Goal: Book appointment/travel/reservation

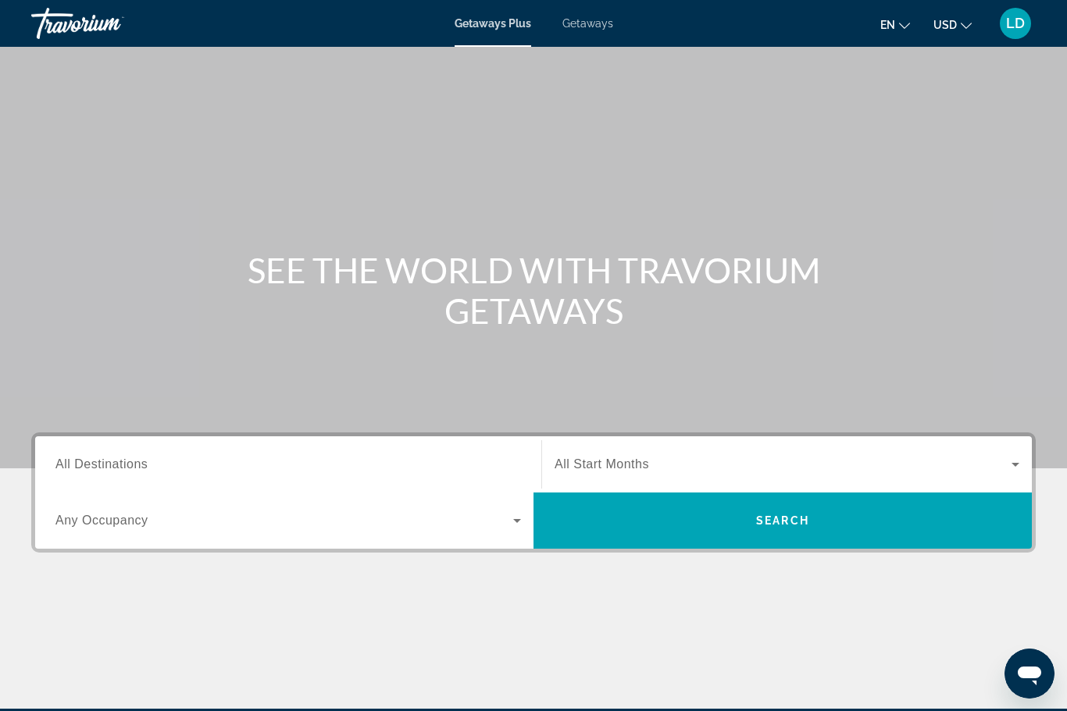
click at [600, 24] on span "Getaways" at bounding box center [587, 23] width 51 height 12
click at [104, 465] on span "All Destinations" at bounding box center [101, 464] width 92 height 13
click at [104, 465] on input "Destination All Destinations" at bounding box center [287, 465] width 465 height 19
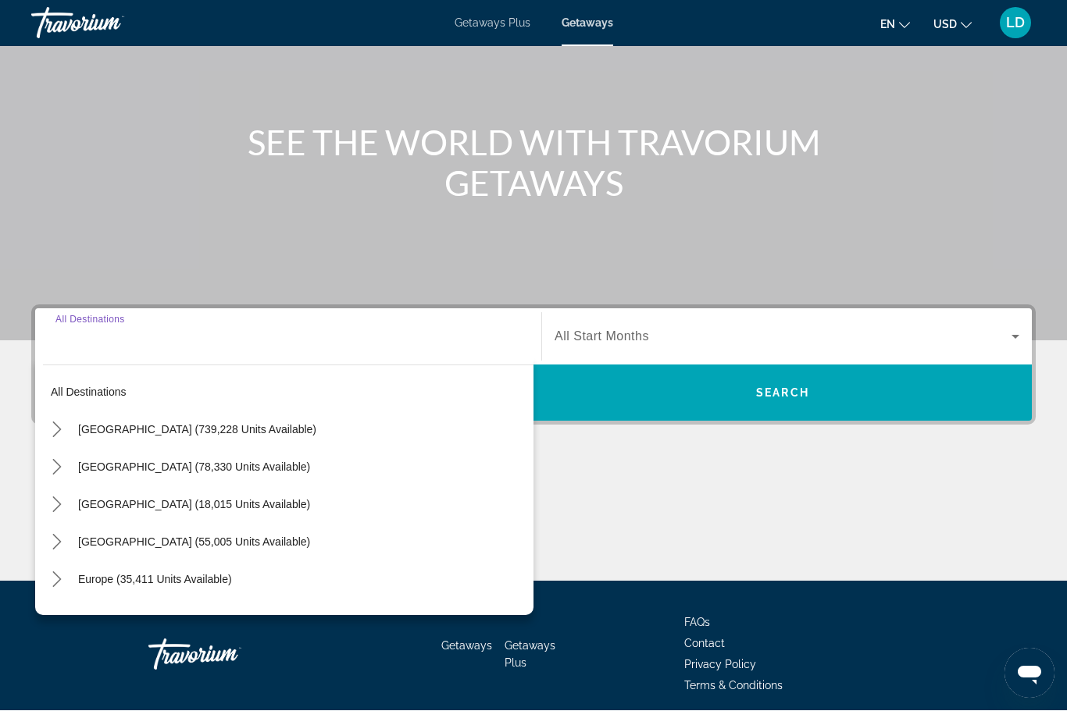
scroll to position [189, 0]
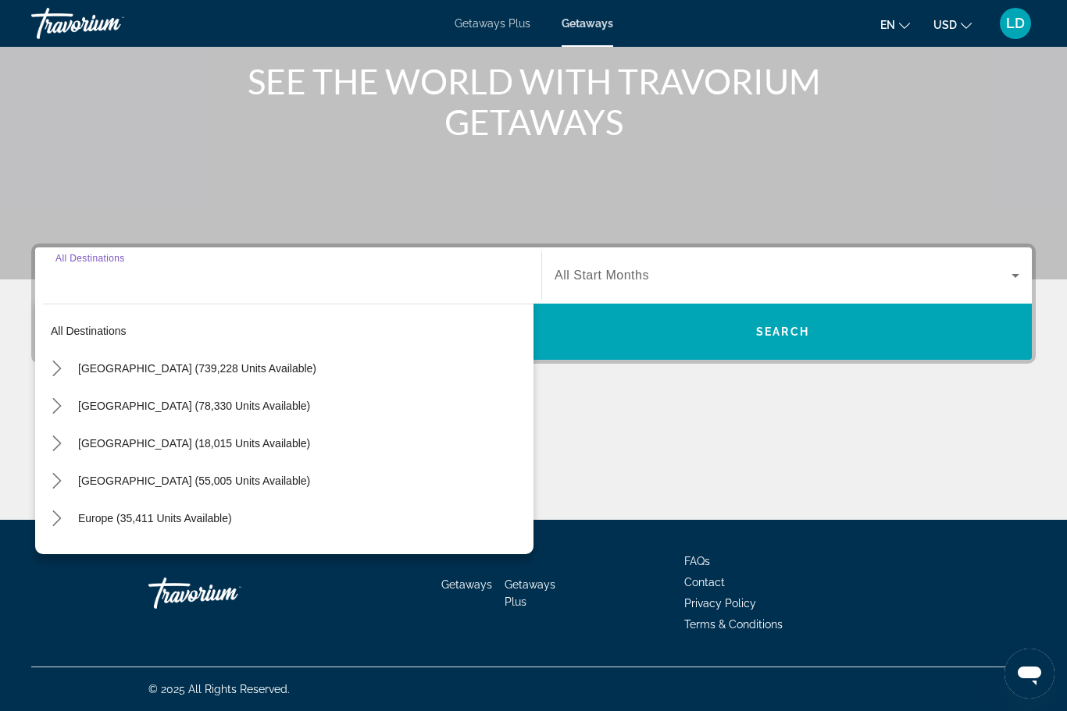
click at [55, 372] on icon "Toggle United States (739,228 units available) submenu" at bounding box center [57, 369] width 16 height 16
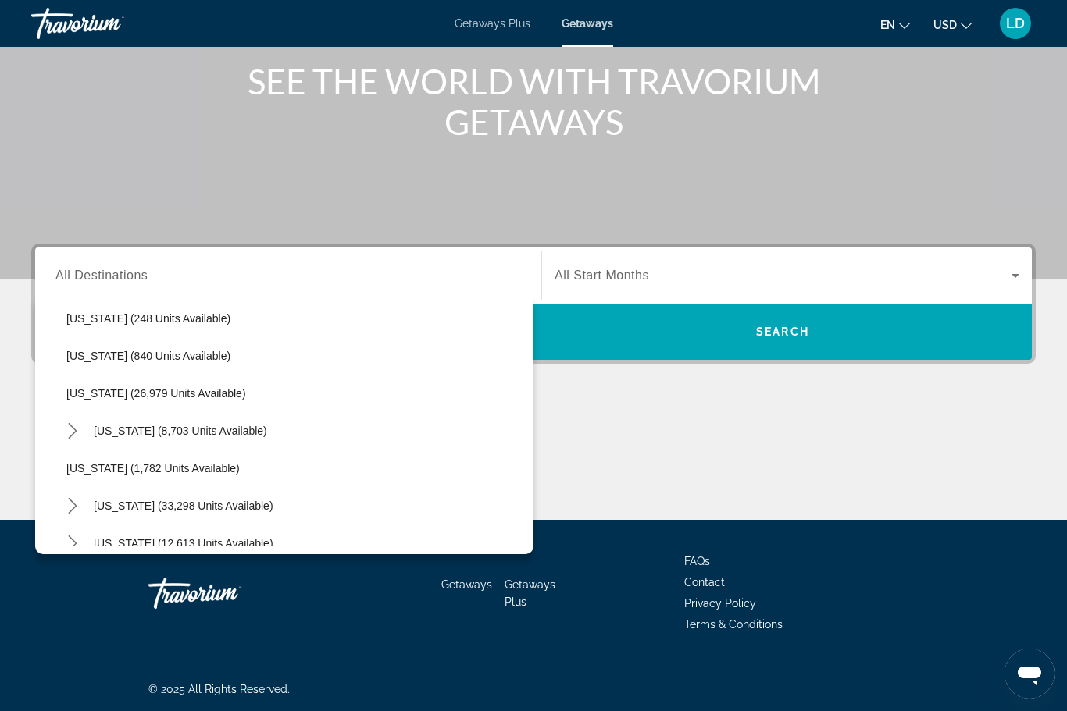
scroll to position [1175, 0]
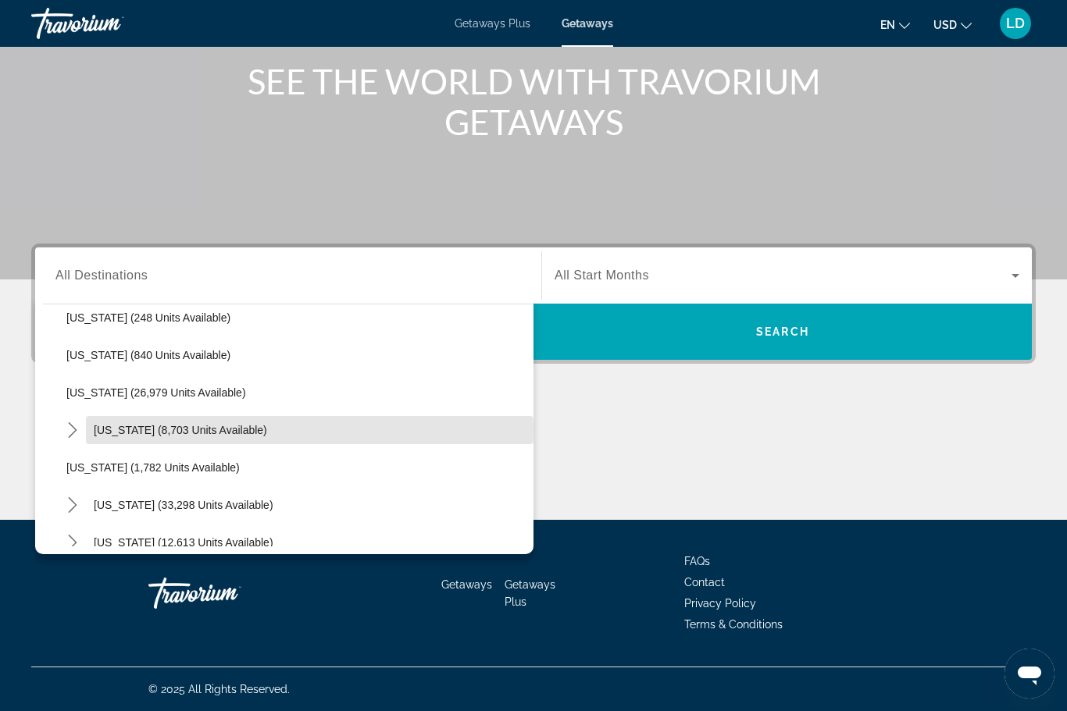
click at [180, 431] on span "[US_STATE] (8,703 units available)" at bounding box center [180, 430] width 173 height 12
type input "**********"
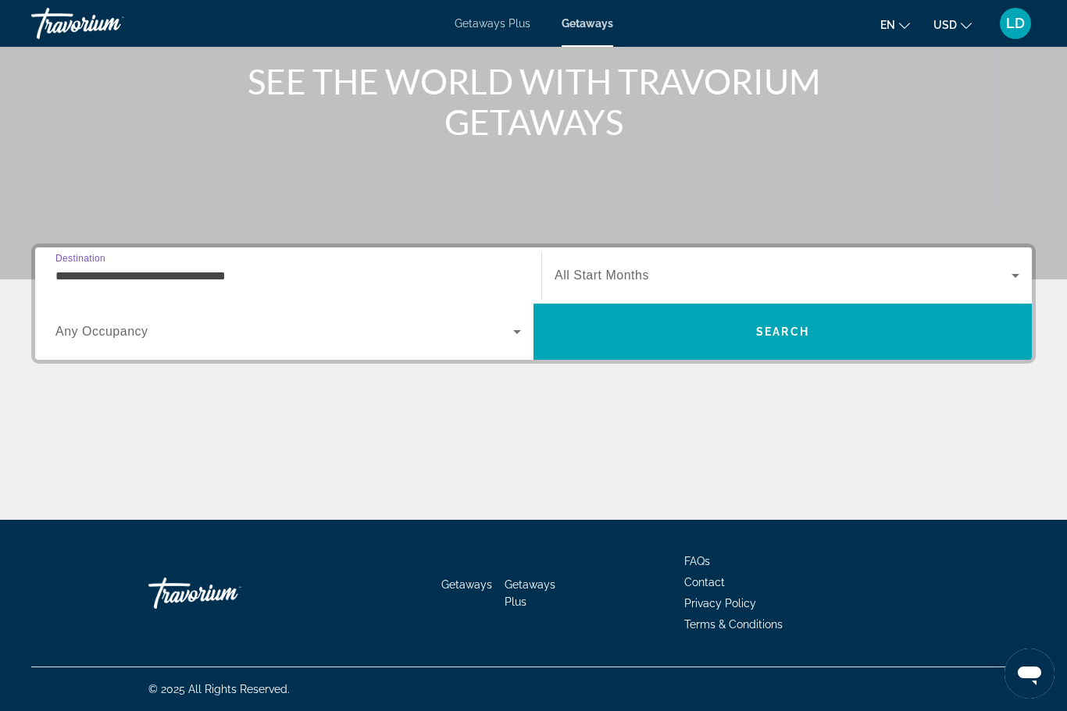
click at [621, 271] on span "All Start Months" at bounding box center [601, 275] width 94 height 13
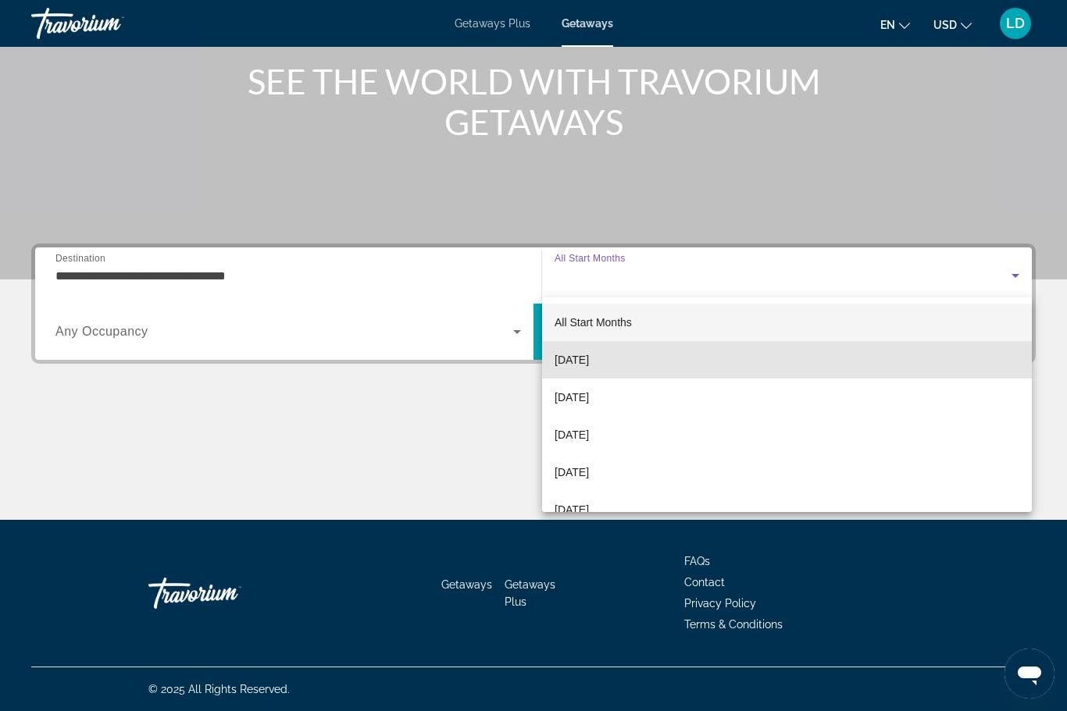
click at [579, 355] on span "[DATE]" at bounding box center [571, 360] width 34 height 19
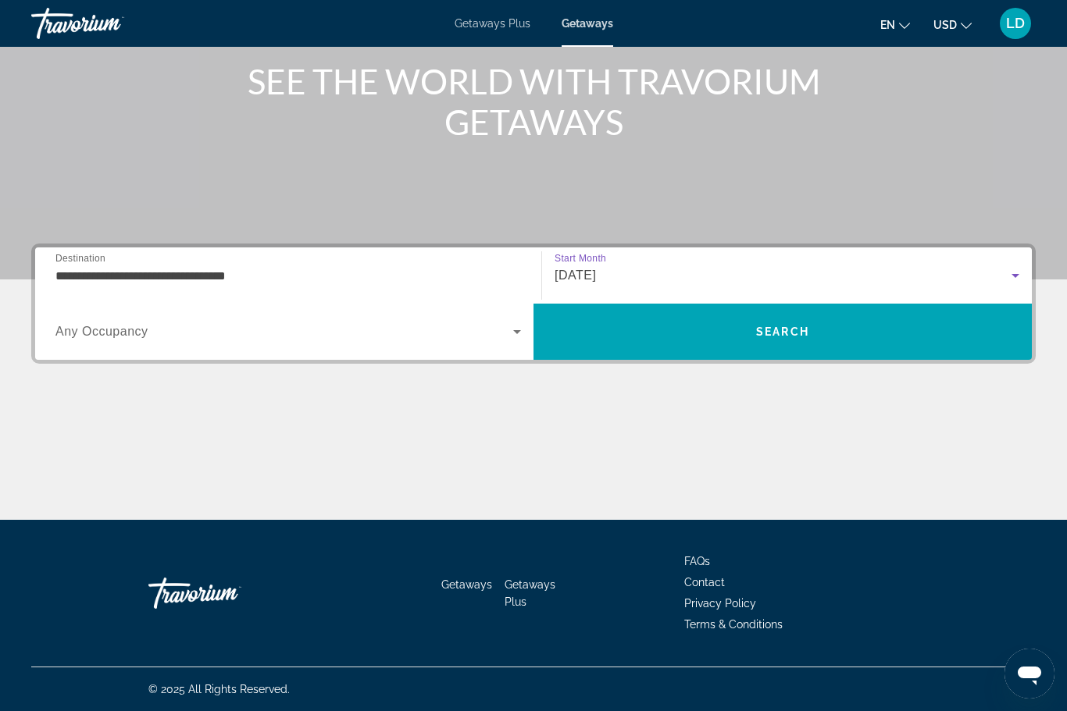
click at [483, 333] on span "Search widget" at bounding box center [284, 331] width 458 height 19
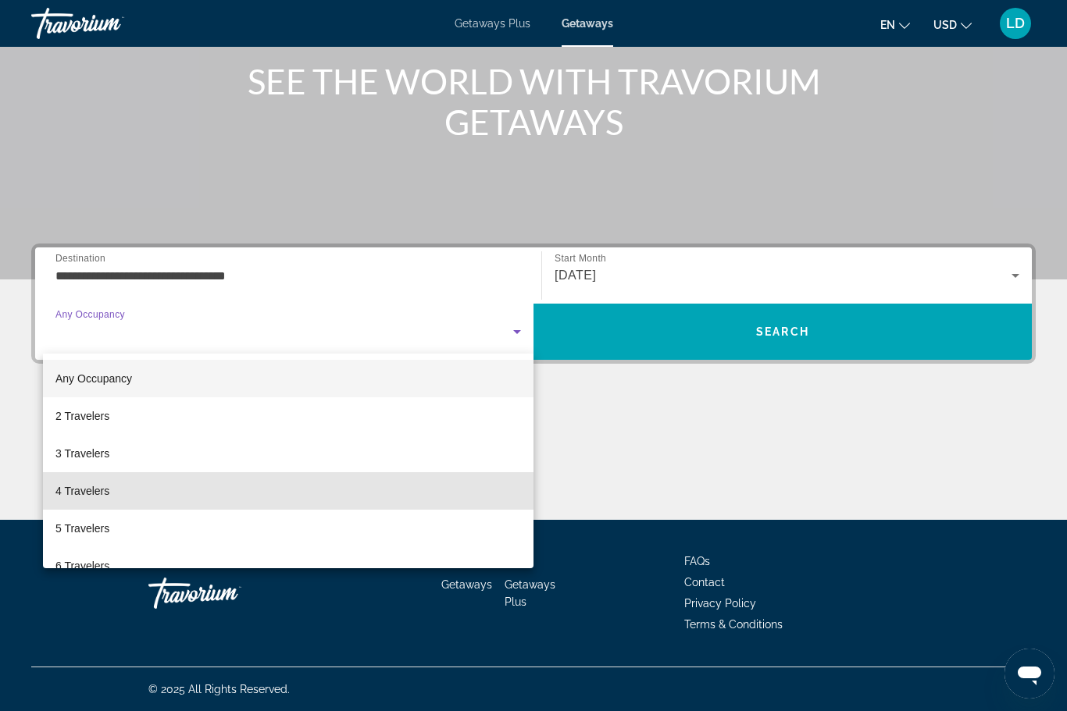
click at [63, 490] on span "4 Travelers" at bounding box center [82, 491] width 54 height 19
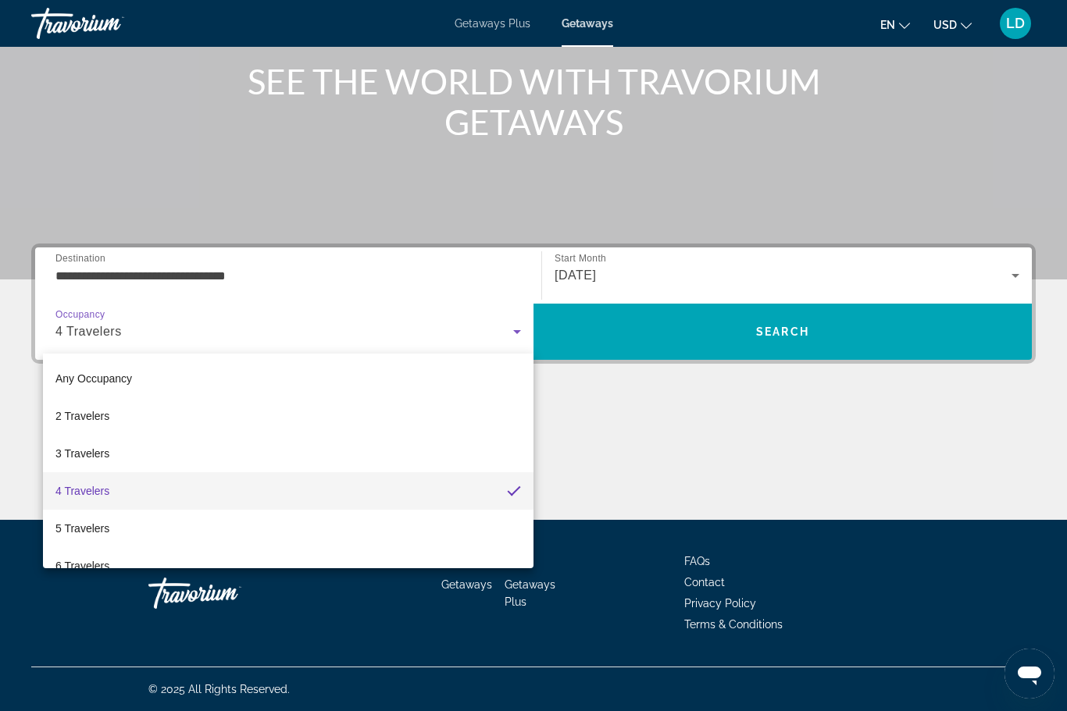
click at [664, 330] on span "Search" at bounding box center [782, 331] width 498 height 37
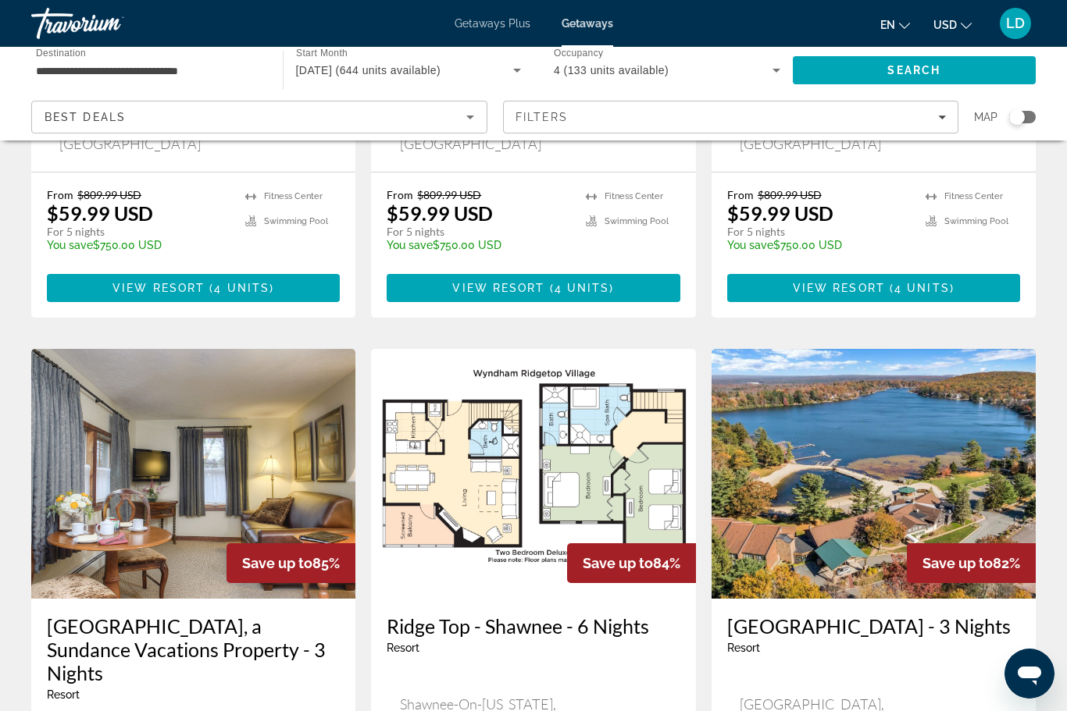
scroll to position [1598, 0]
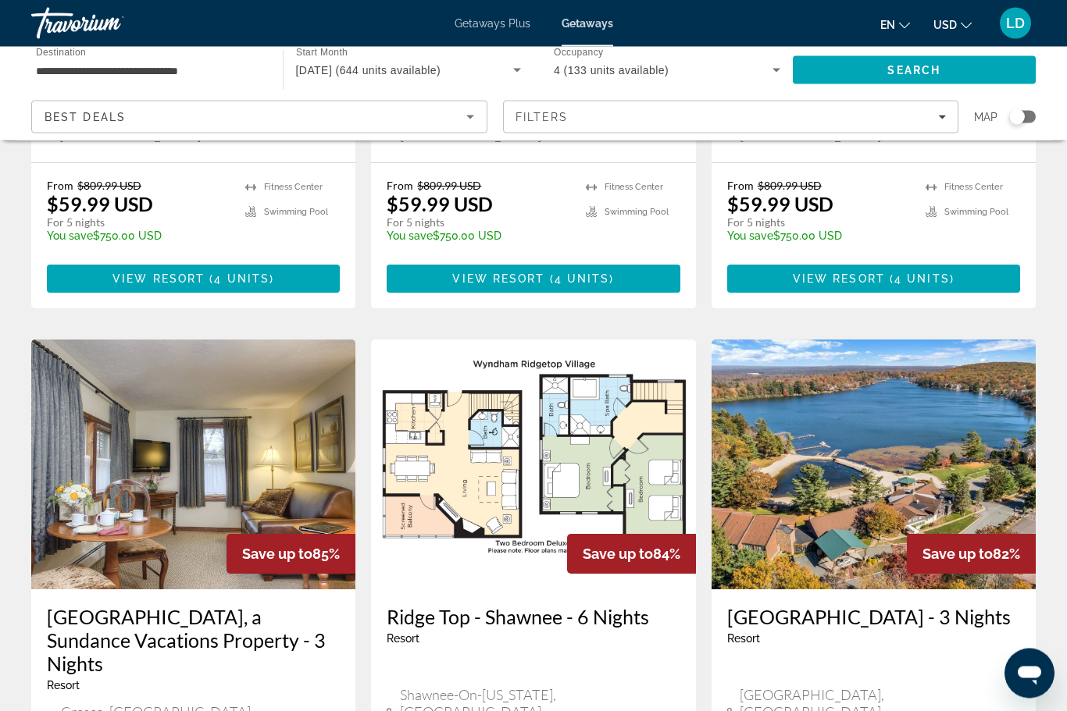
click at [784, 379] on img "Main content" at bounding box center [873, 465] width 324 height 250
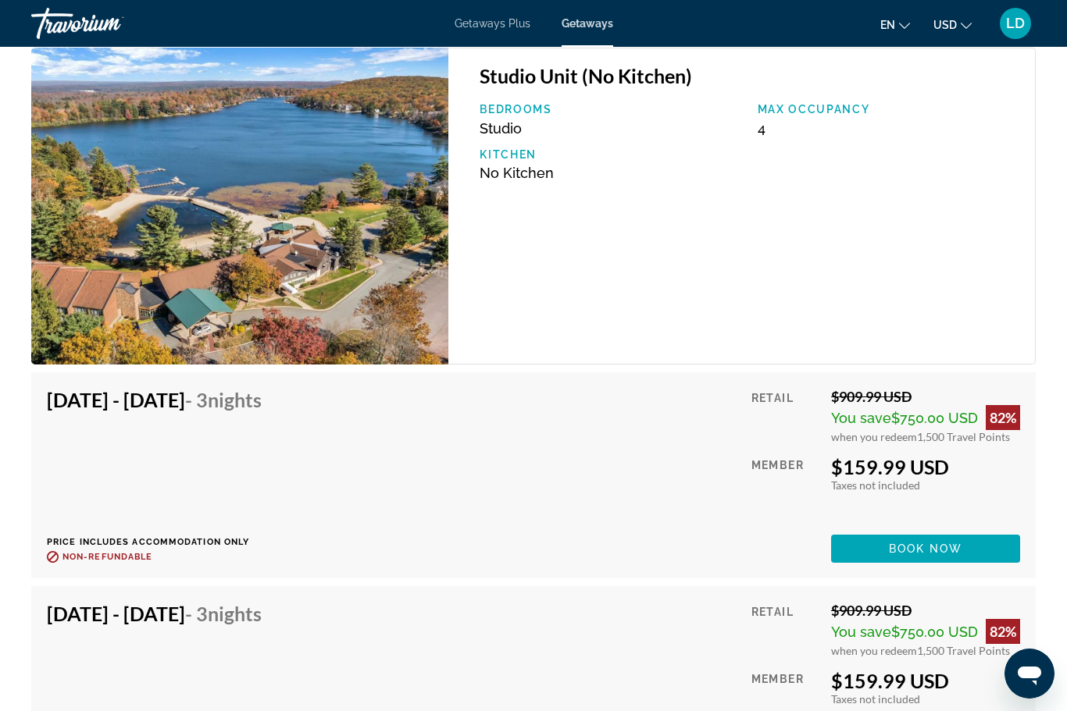
scroll to position [2708, 0]
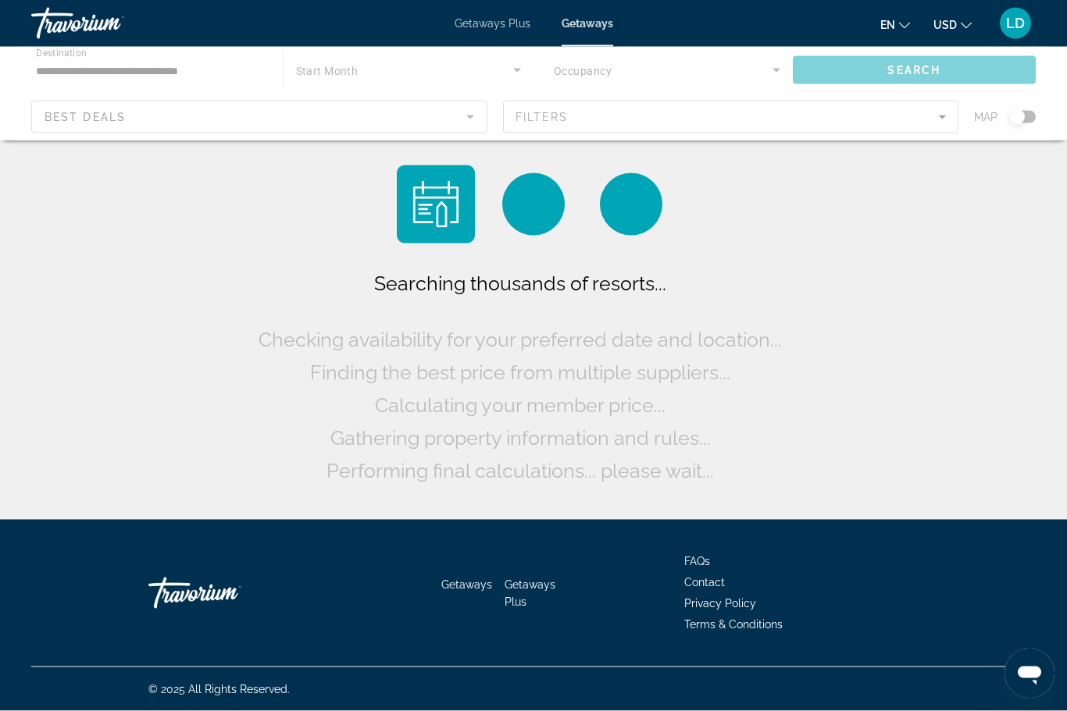
scroll to position [52, 0]
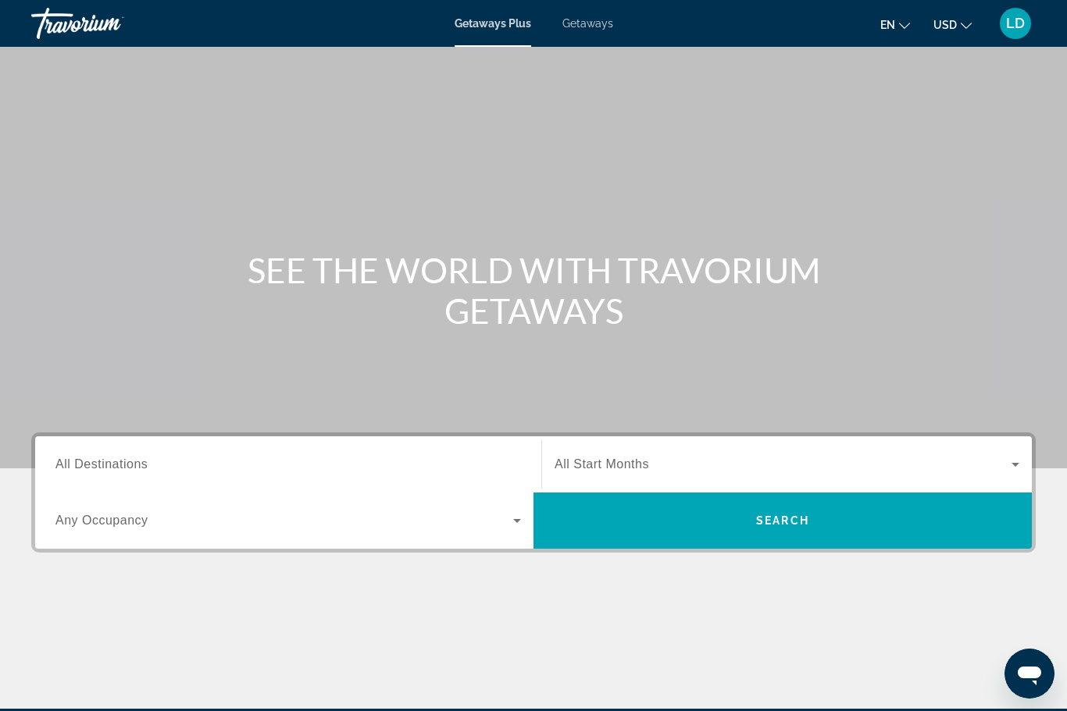
click at [593, 25] on span "Getaways" at bounding box center [587, 23] width 51 height 12
click at [108, 465] on span "All Destinations" at bounding box center [101, 464] width 92 height 13
click at [108, 465] on input "Destination All Destinations" at bounding box center [287, 465] width 465 height 19
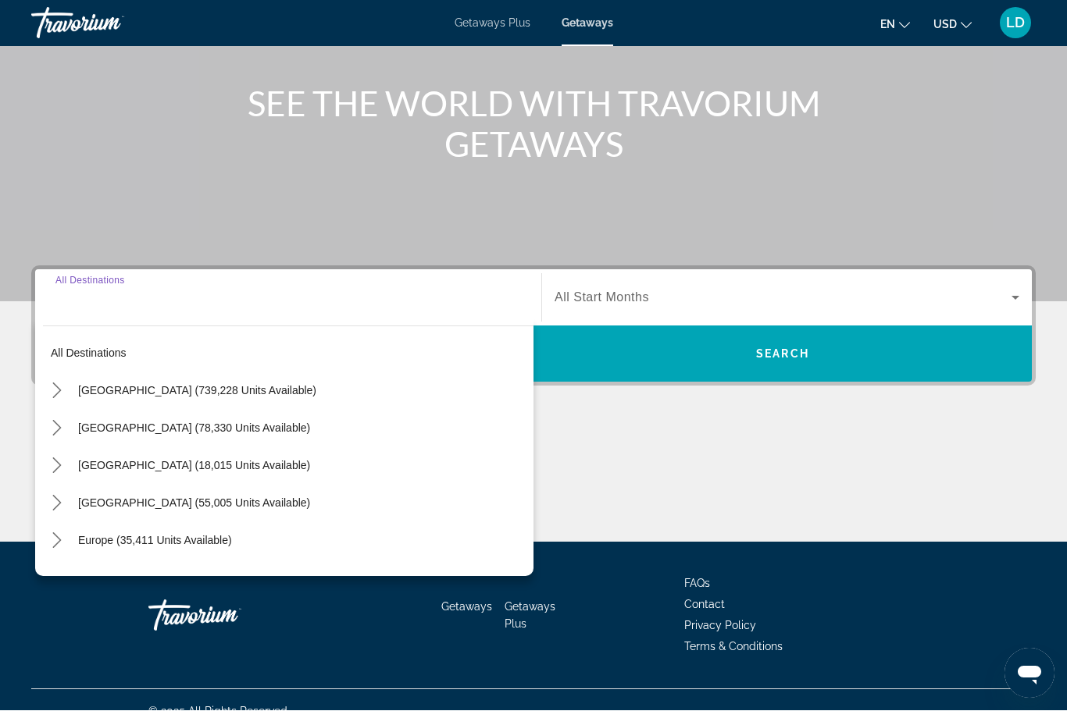
scroll to position [189, 0]
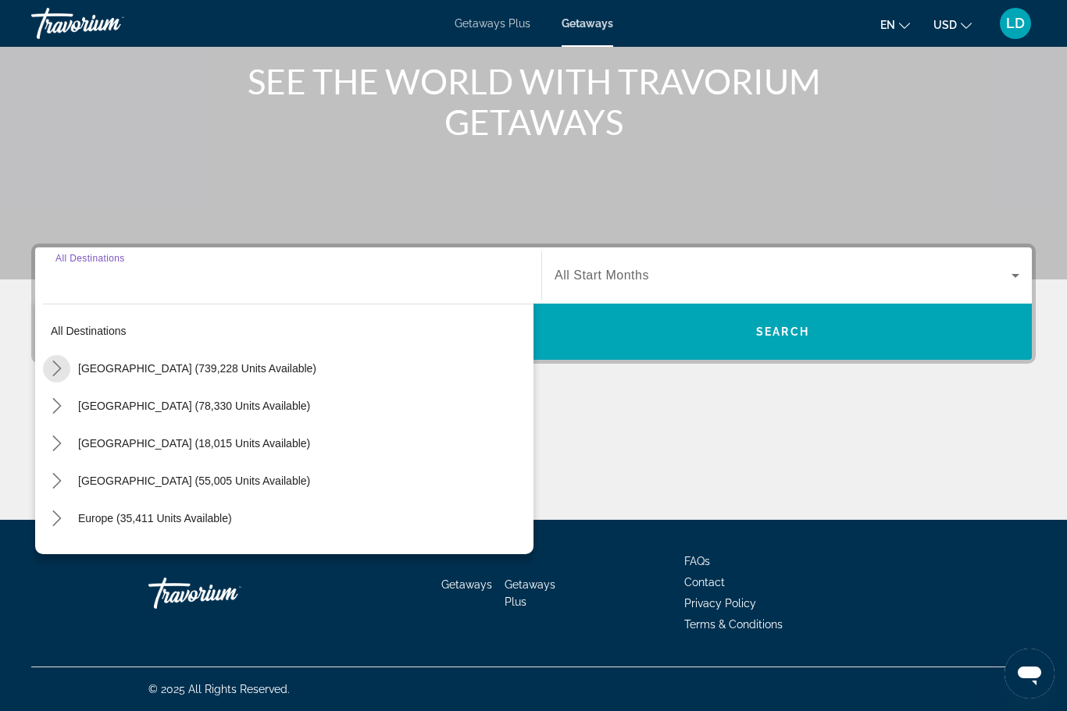
click at [48, 368] on mat-icon "Toggle United States (739,228 units available) submenu" at bounding box center [56, 368] width 27 height 27
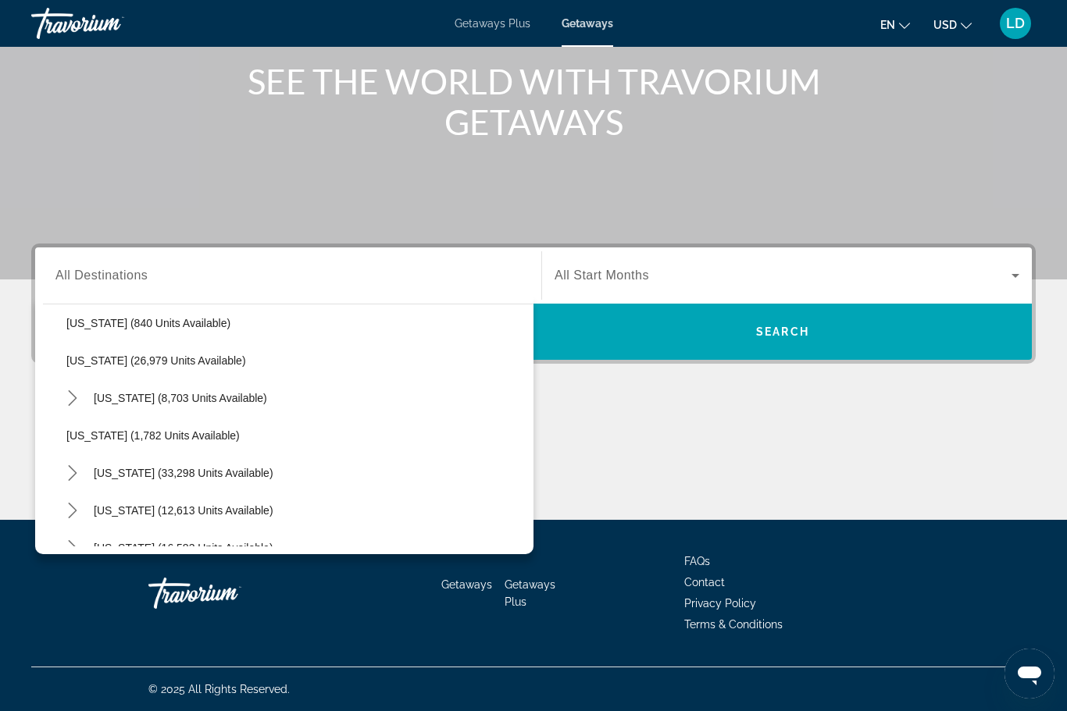
scroll to position [1184, 0]
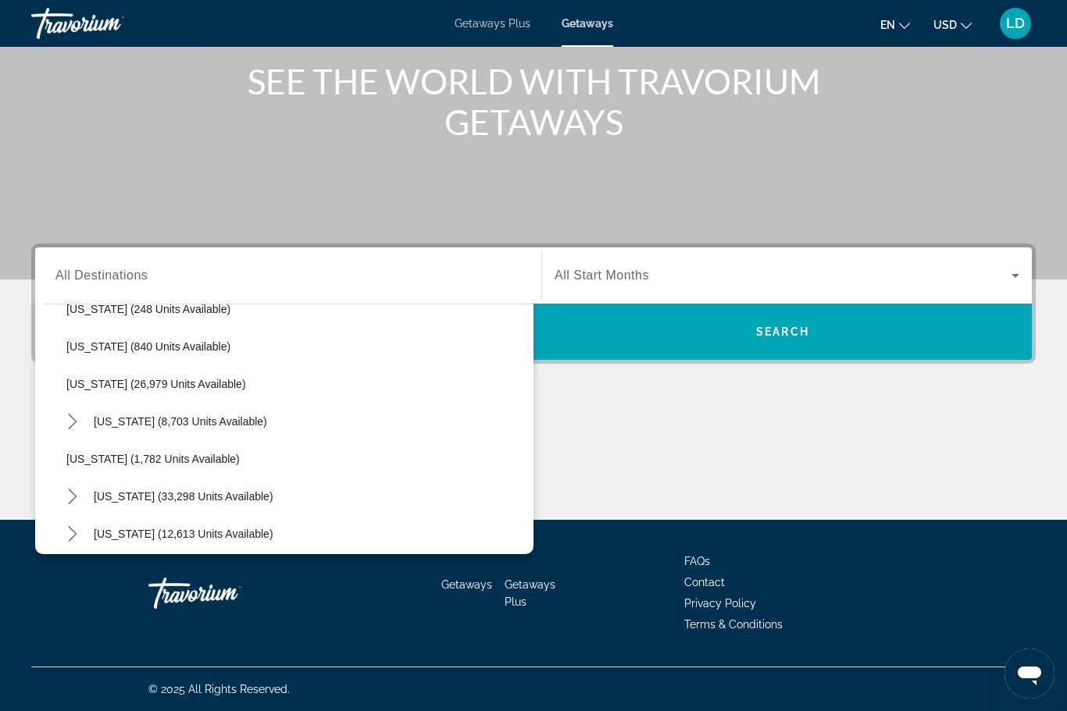
click at [176, 425] on span "[US_STATE] (8,703 units available)" at bounding box center [180, 421] width 173 height 12
type input "**********"
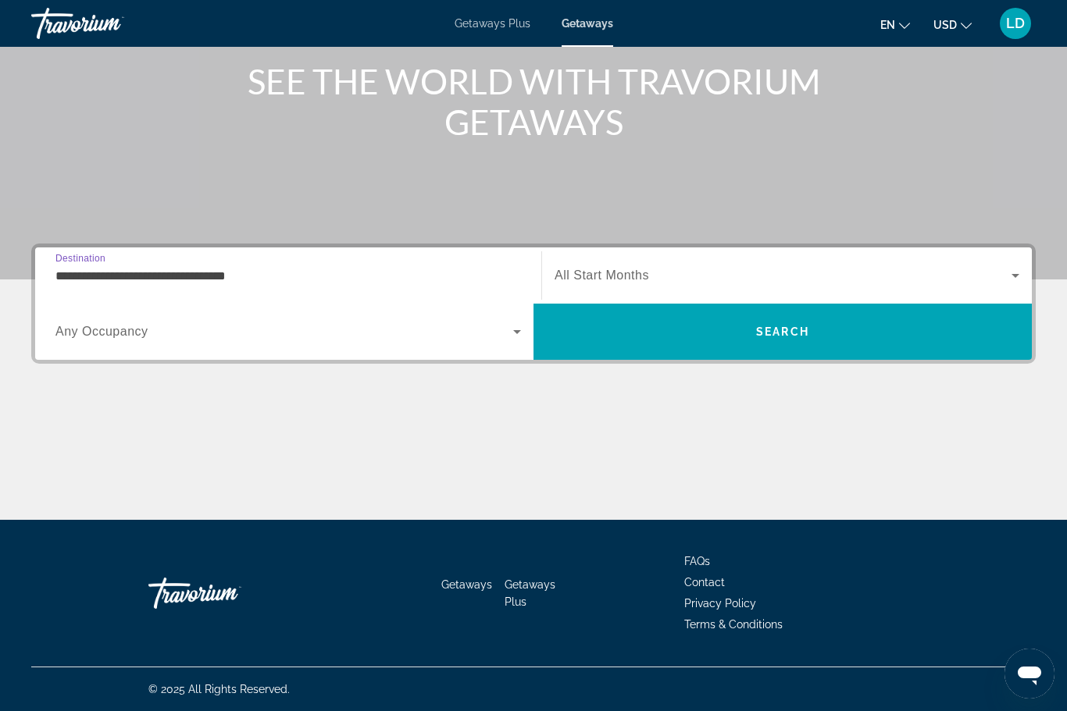
click at [578, 263] on div "Search widget" at bounding box center [786, 276] width 465 height 44
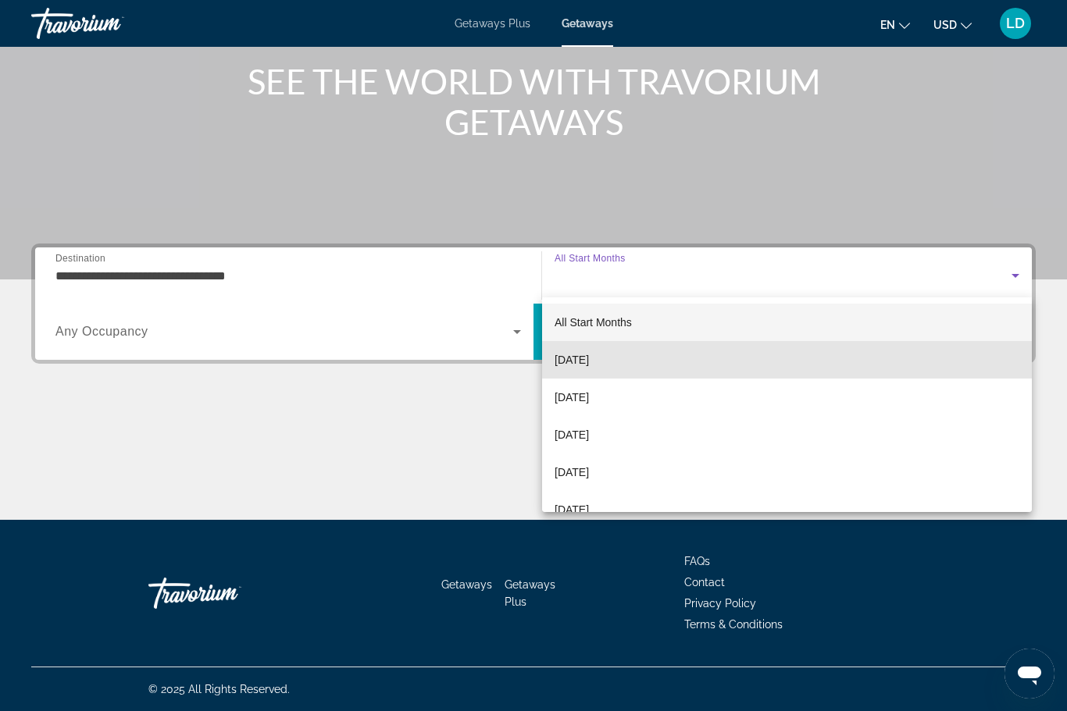
click at [574, 363] on span "[DATE]" at bounding box center [571, 360] width 34 height 19
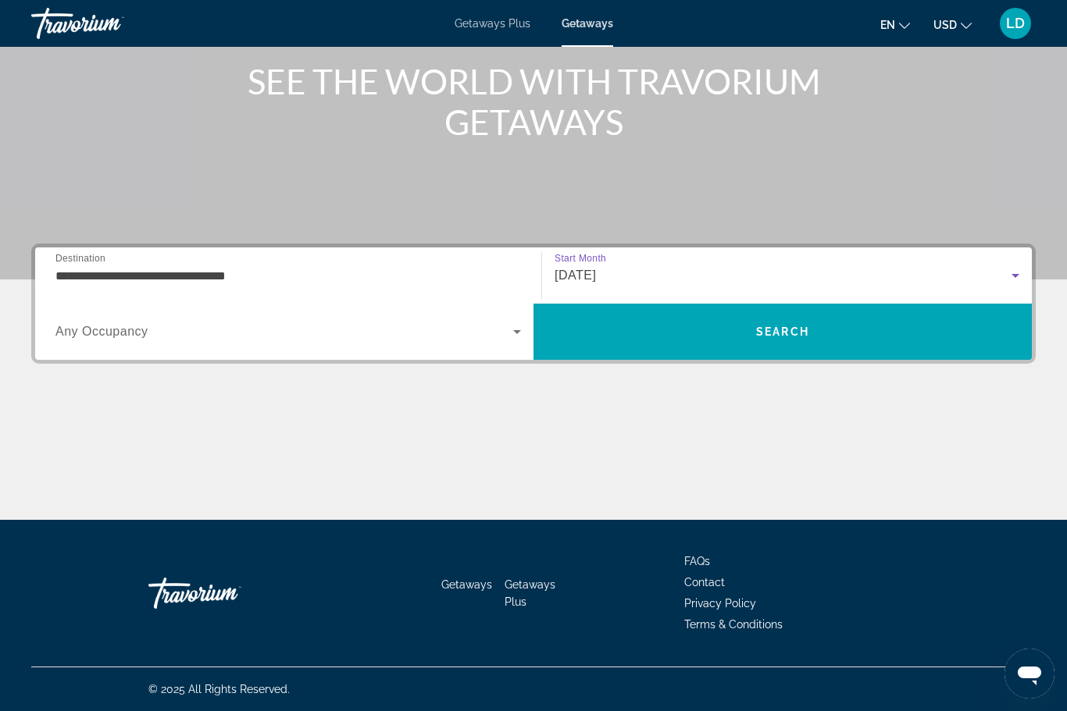
click at [516, 326] on icon "Search widget" at bounding box center [517, 331] width 19 height 19
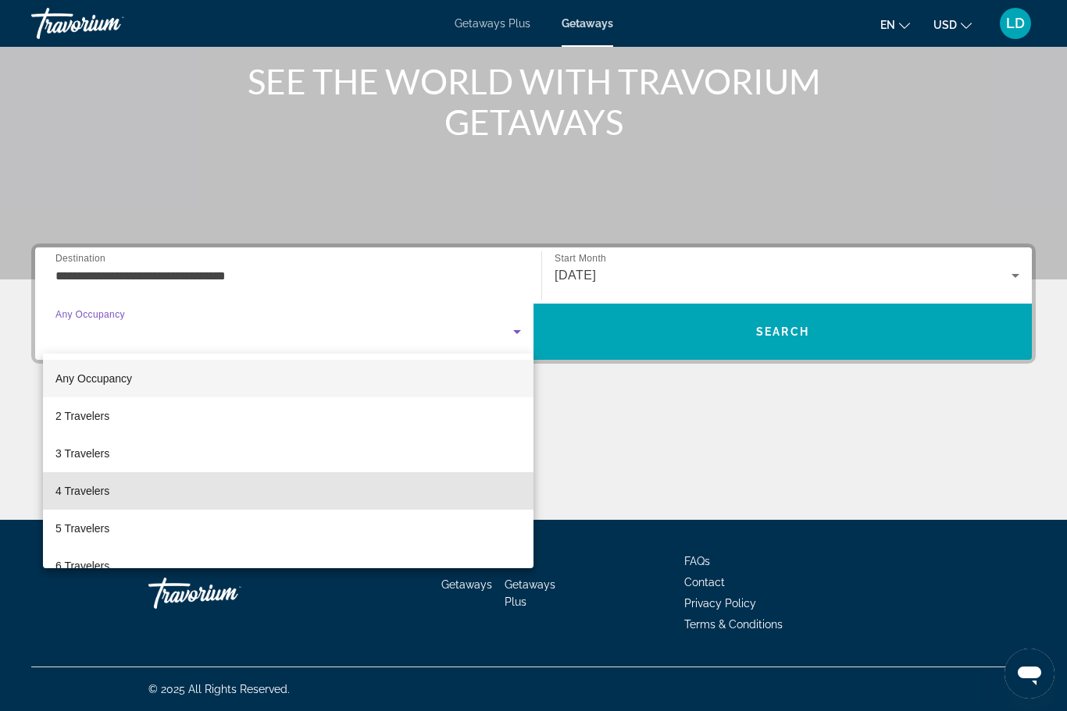
click at [76, 491] on span "4 Travelers" at bounding box center [82, 491] width 54 height 19
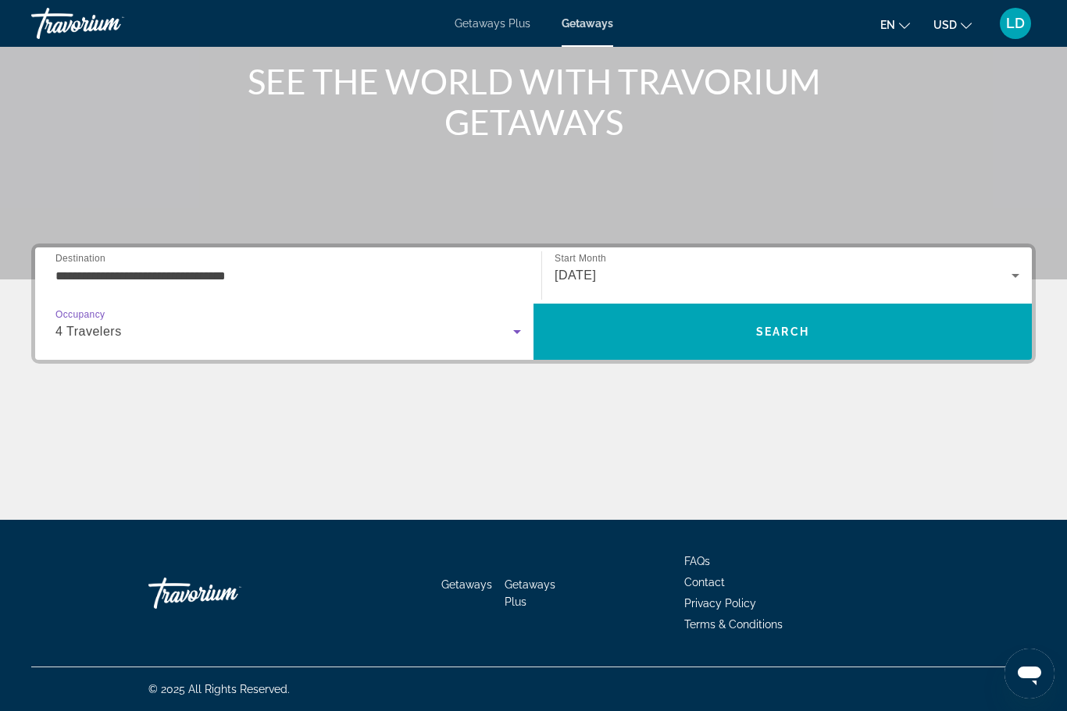
click at [641, 333] on span "Search" at bounding box center [782, 331] width 498 height 37
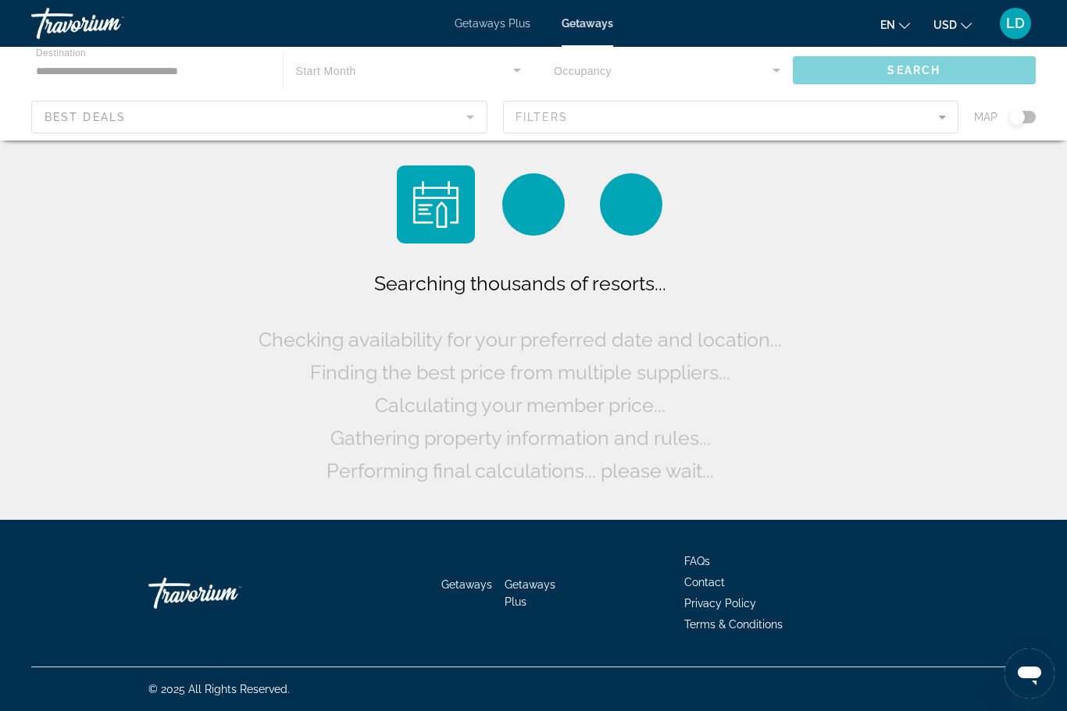
scroll to position [52, 0]
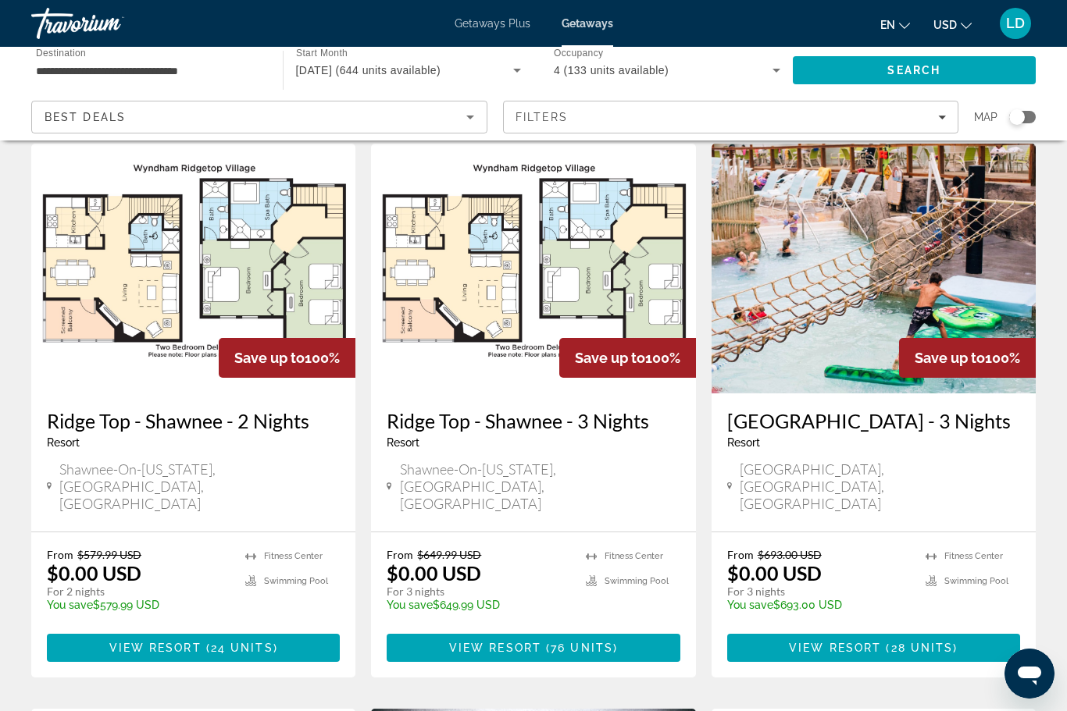
click at [132, 642] on span "View Resort" at bounding box center [155, 648] width 92 height 12
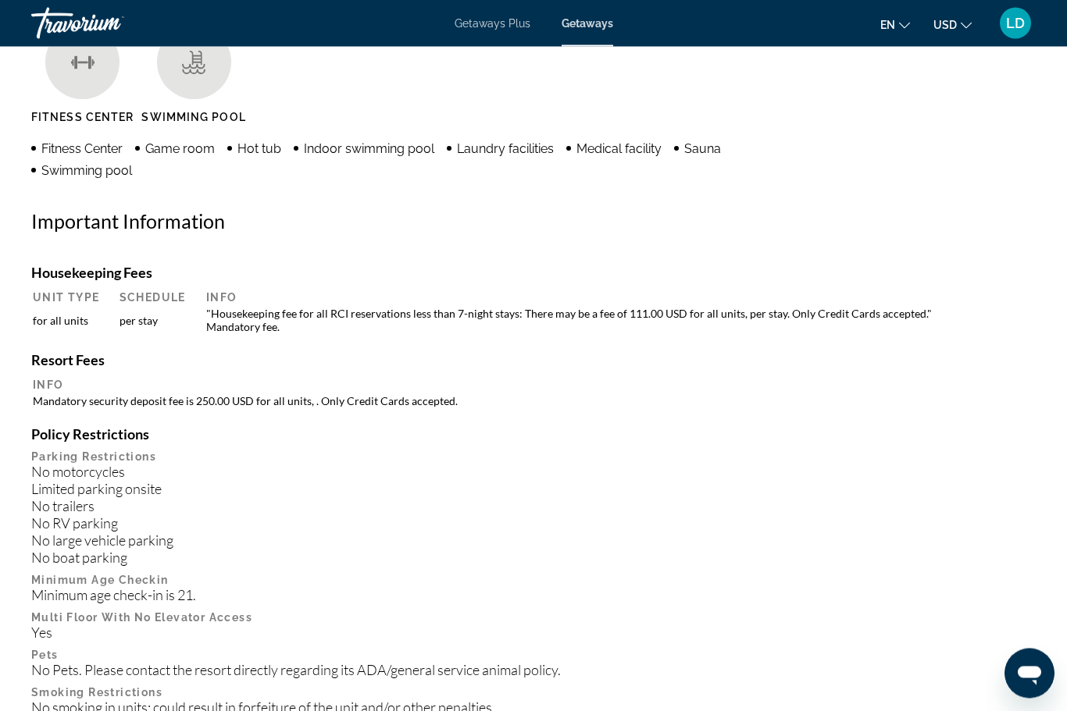
scroll to position [1569, 0]
